Goal: Find specific page/section: Find specific page/section

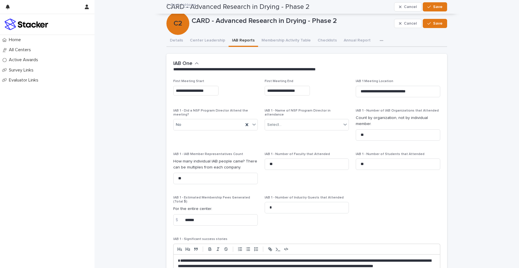
scroll to position [343, 0]
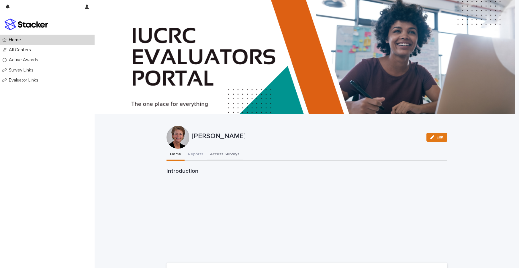
click at [223, 156] on button "Access Surveys" at bounding box center [225, 155] width 36 height 12
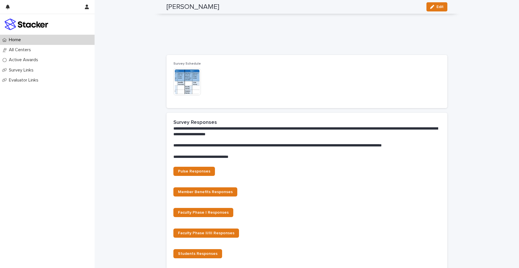
scroll to position [309, 0]
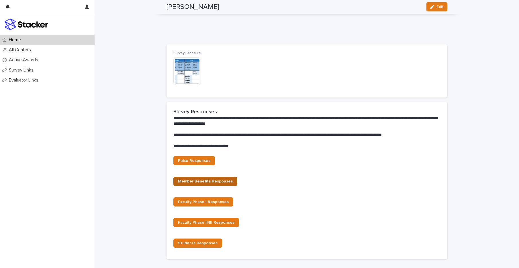
click at [190, 182] on span "Member Benefits Responses" at bounding box center [205, 182] width 55 height 4
click at [198, 202] on span "Faculty Phase I Responses" at bounding box center [203, 202] width 51 height 4
click at [189, 242] on span "Students Responses" at bounding box center [198, 243] width 40 height 4
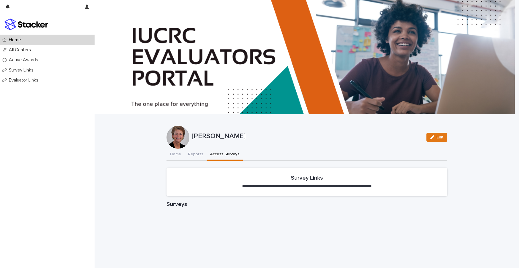
click at [221, 152] on button "Access Surveys" at bounding box center [225, 155] width 36 height 12
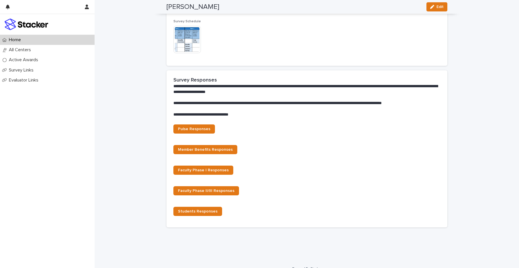
scroll to position [350, 0]
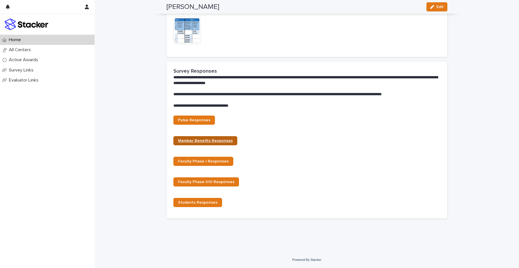
click at [195, 139] on span "Member Benefits Responses" at bounding box center [205, 141] width 55 height 4
click at [197, 141] on span "Member Benefits Responses" at bounding box center [205, 141] width 55 height 4
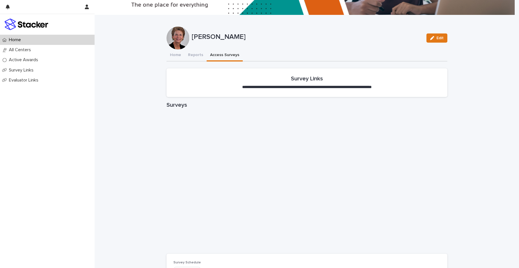
scroll to position [97, 0]
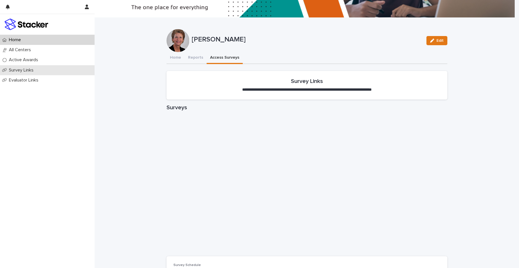
click at [16, 72] on p "Survey Links" at bounding box center [23, 70] width 32 height 5
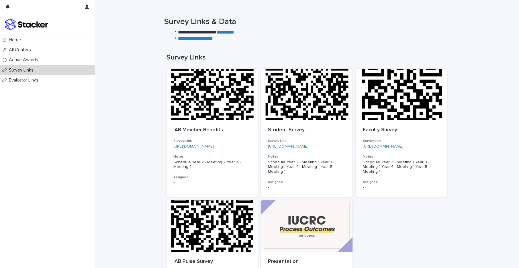
click at [234, 32] on strong "**********" at bounding box center [225, 32] width 18 height 4
click at [22, 39] on p "Home" at bounding box center [16, 39] width 19 height 5
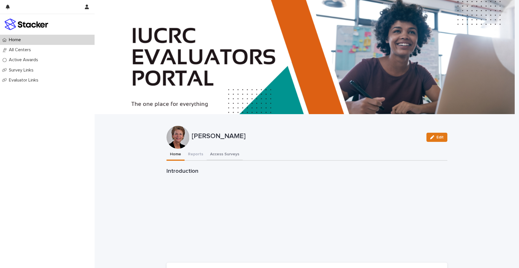
click at [227, 155] on button "Access Surveys" at bounding box center [225, 155] width 36 height 12
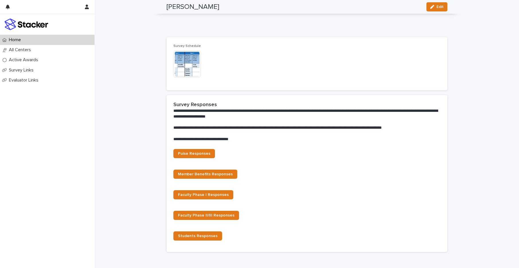
scroll to position [319, 0]
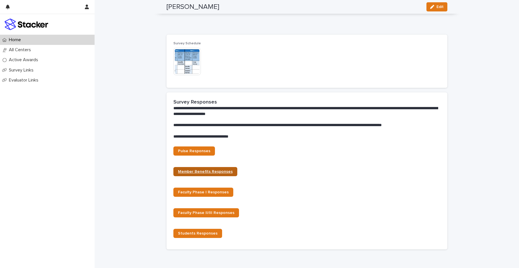
click at [214, 173] on span "Member Benefits Responses" at bounding box center [205, 172] width 55 height 4
